Goal: Information Seeking & Learning: Learn about a topic

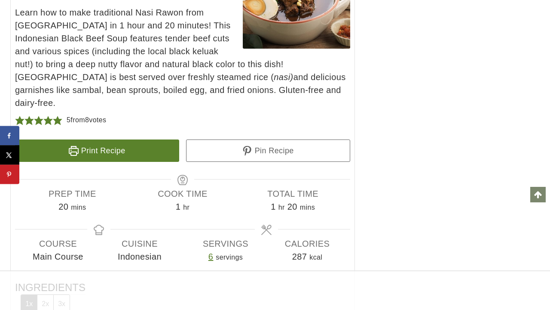
scroll to position [4714, 0]
